Goal: Find specific page/section: Find specific page/section

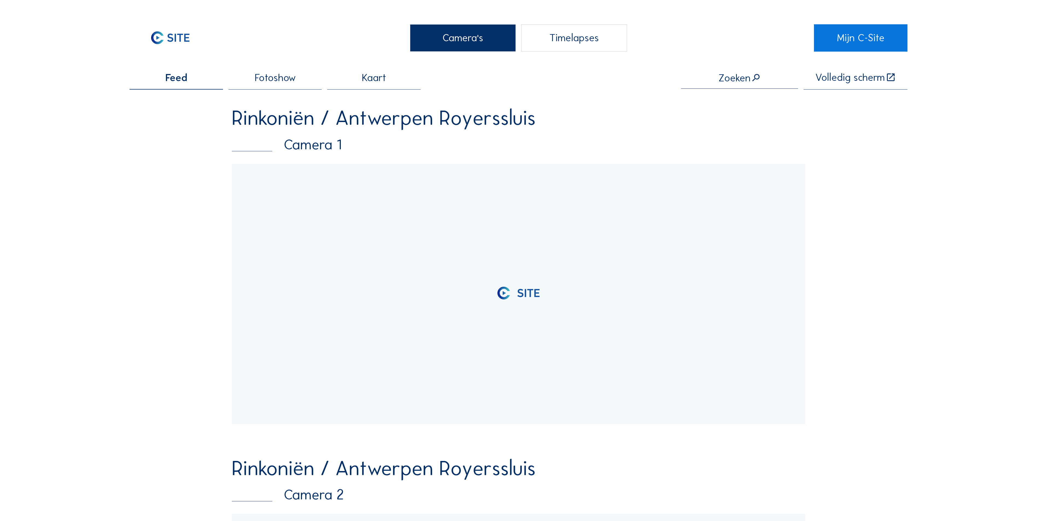
click at [457, 36] on div "Camera's" at bounding box center [463, 37] width 106 height 27
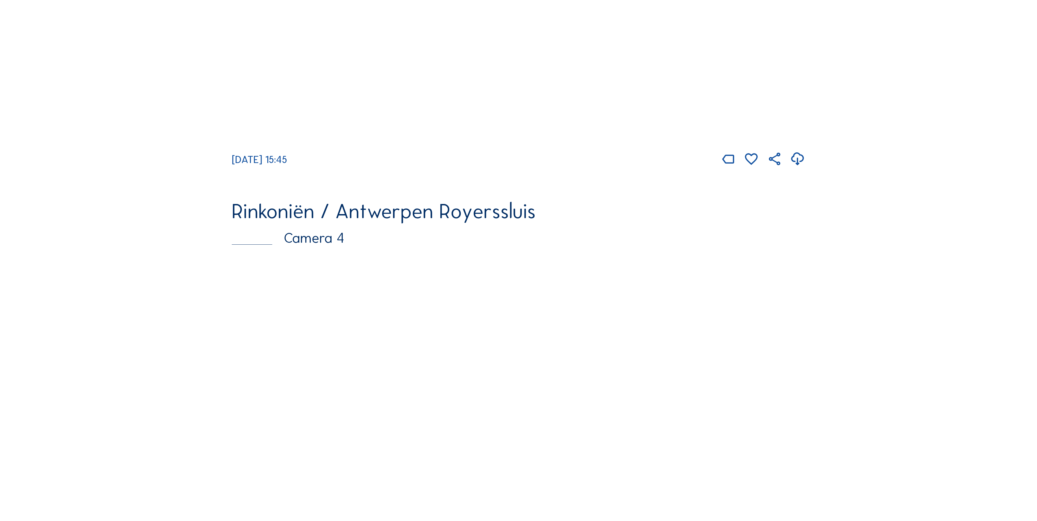
scroll to position [1093, 0]
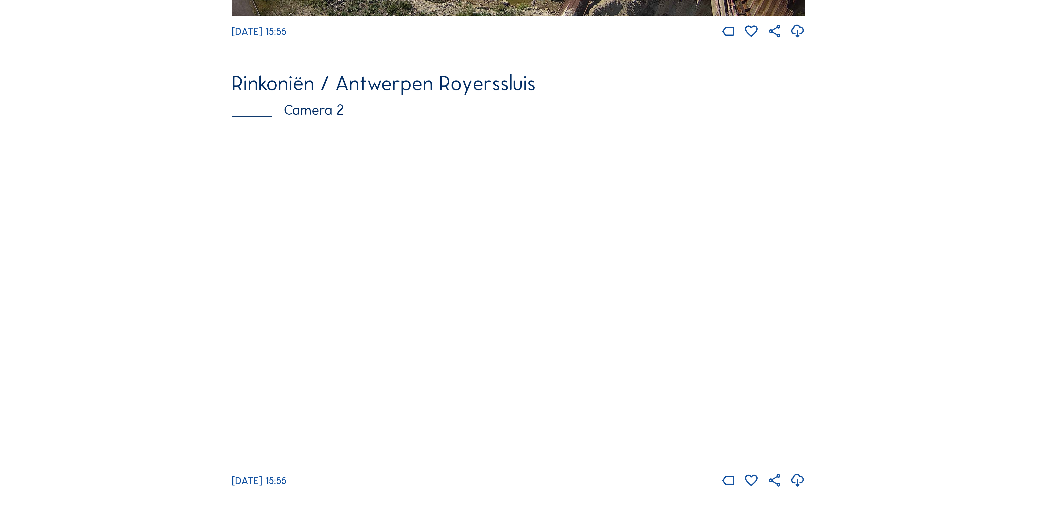
scroll to position [492, 0]
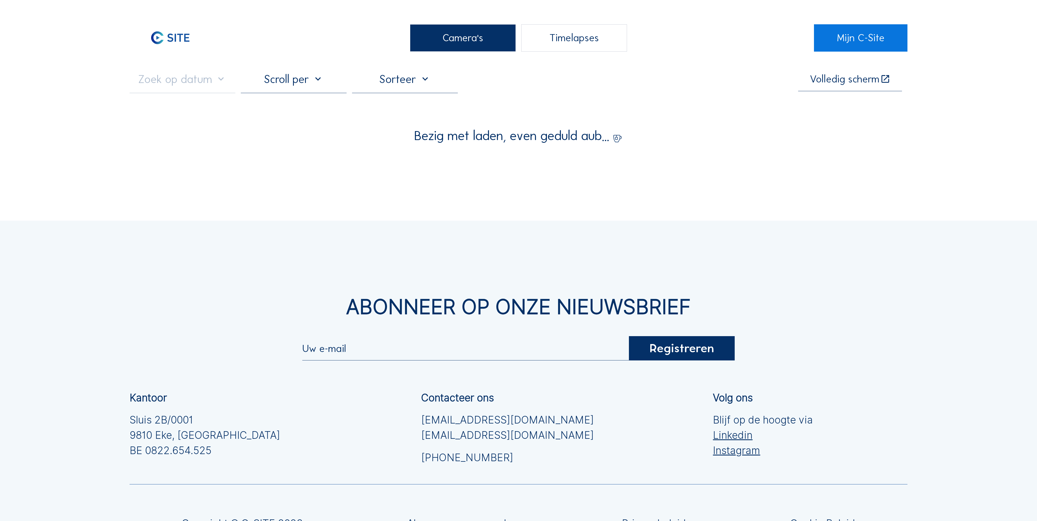
drag, startPoint x: 466, startPoint y: 39, endPoint x: 455, endPoint y: 42, distance: 10.6
click at [461, 41] on div "Camera's" at bounding box center [463, 37] width 106 height 27
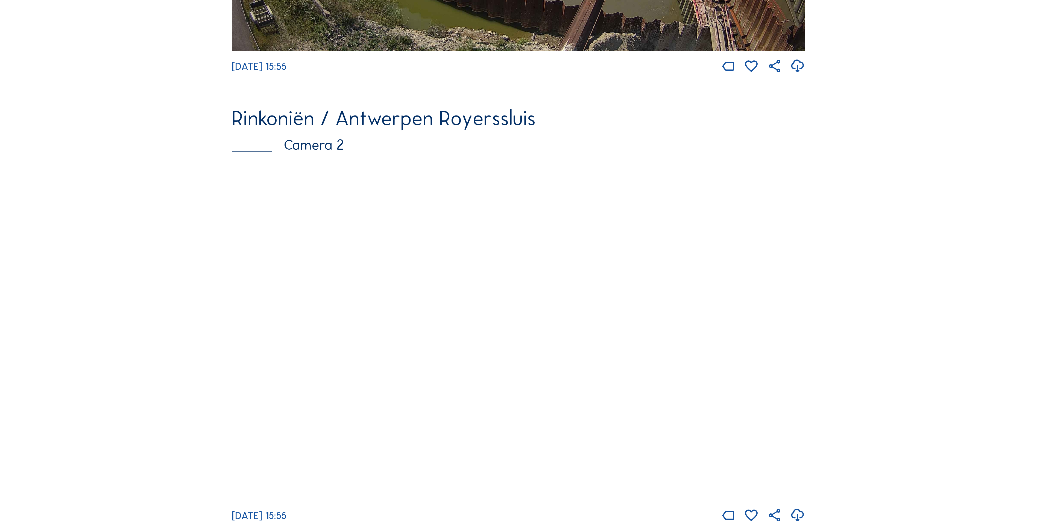
scroll to position [492, 0]
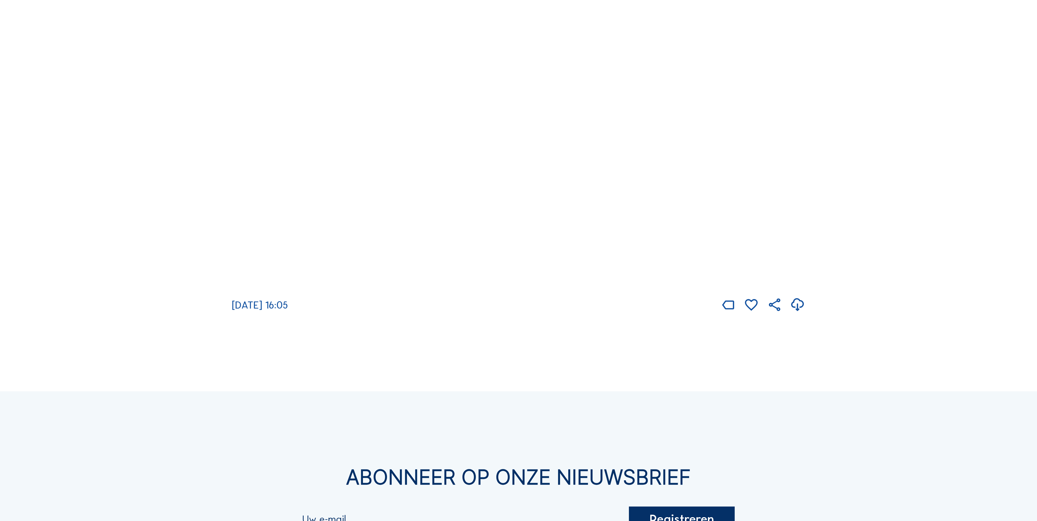
scroll to position [1421, 0]
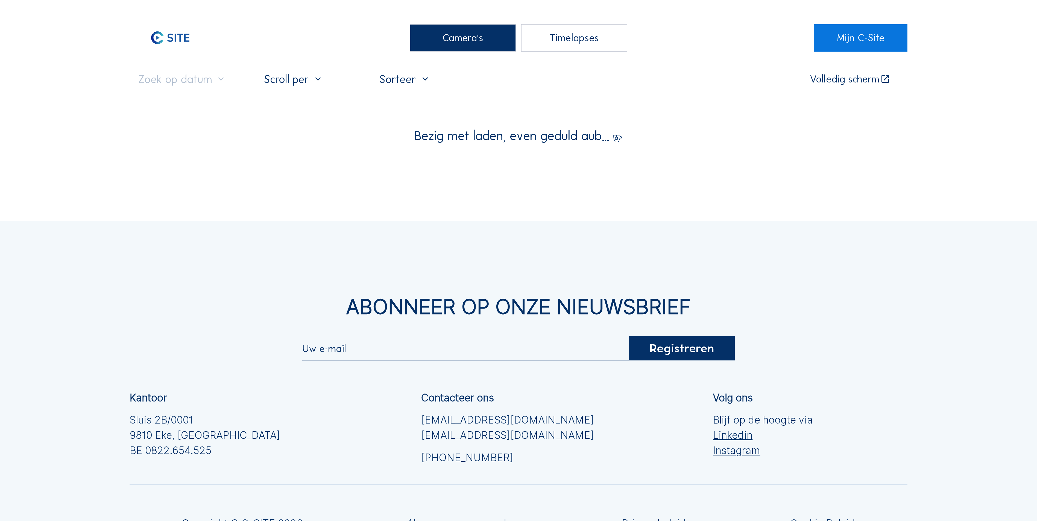
click at [458, 36] on div "Camera's" at bounding box center [463, 37] width 106 height 27
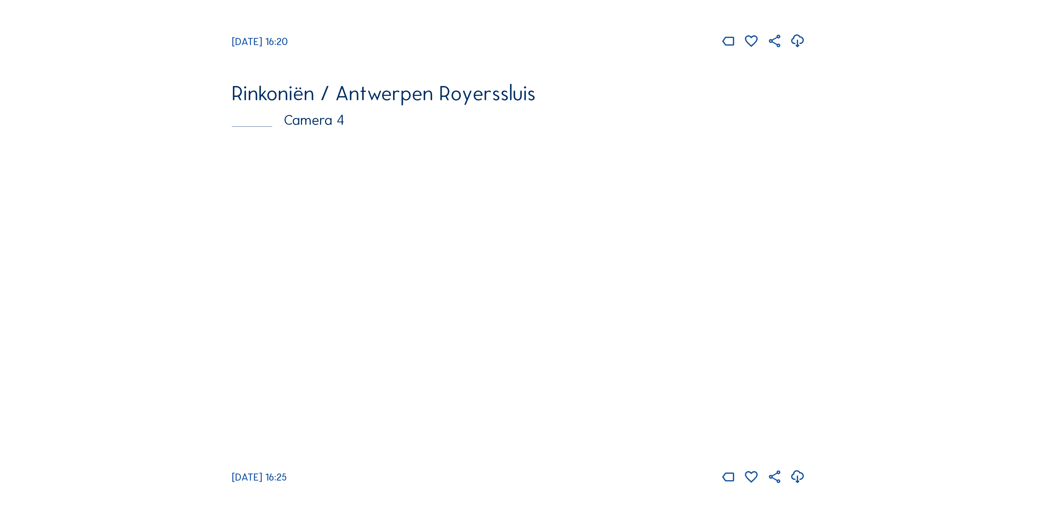
scroll to position [1366, 0]
